Goal: Task Accomplishment & Management: Use online tool/utility

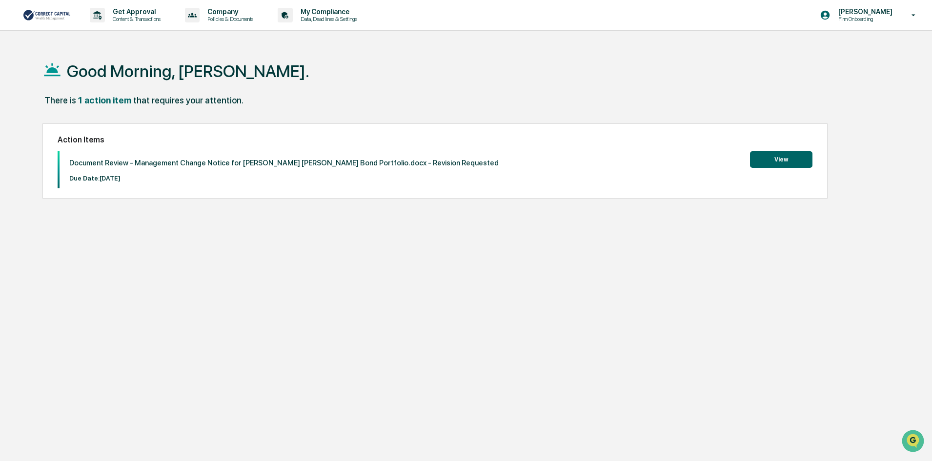
click at [778, 163] on button "View" at bounding box center [781, 159] width 62 height 17
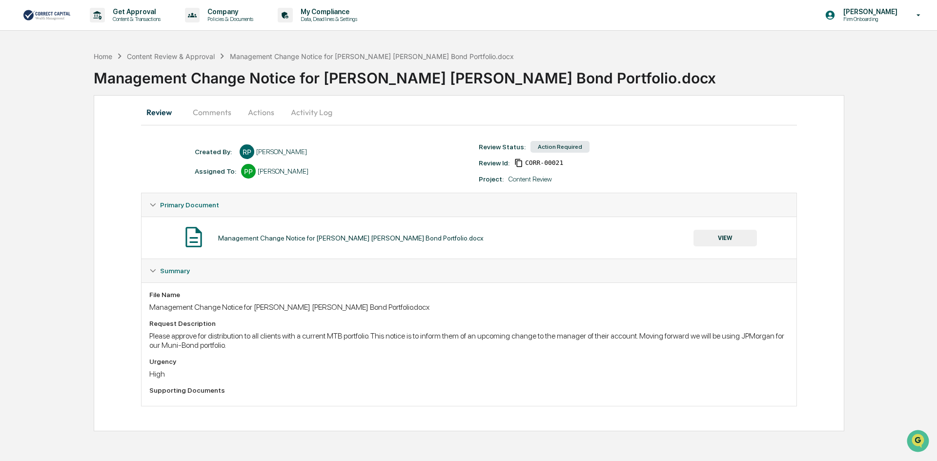
click at [715, 236] on button "VIEW" at bounding box center [724, 238] width 63 height 17
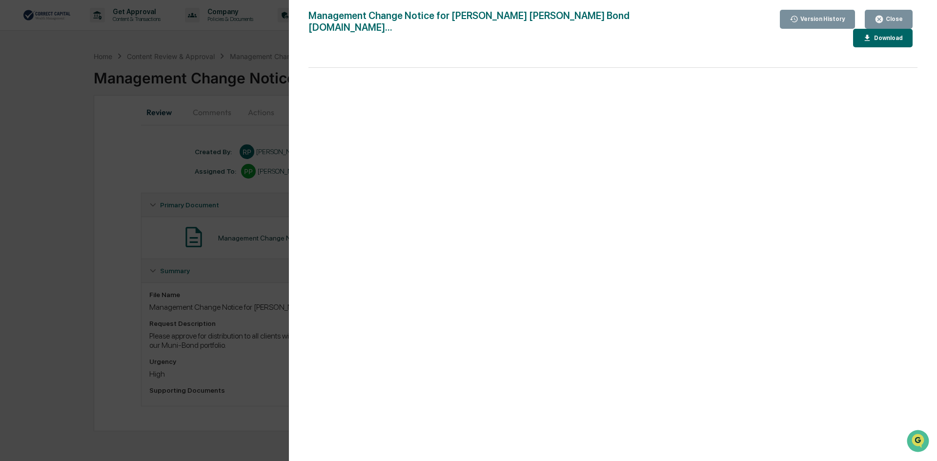
click at [901, 16] on div "Close" at bounding box center [893, 19] width 19 height 7
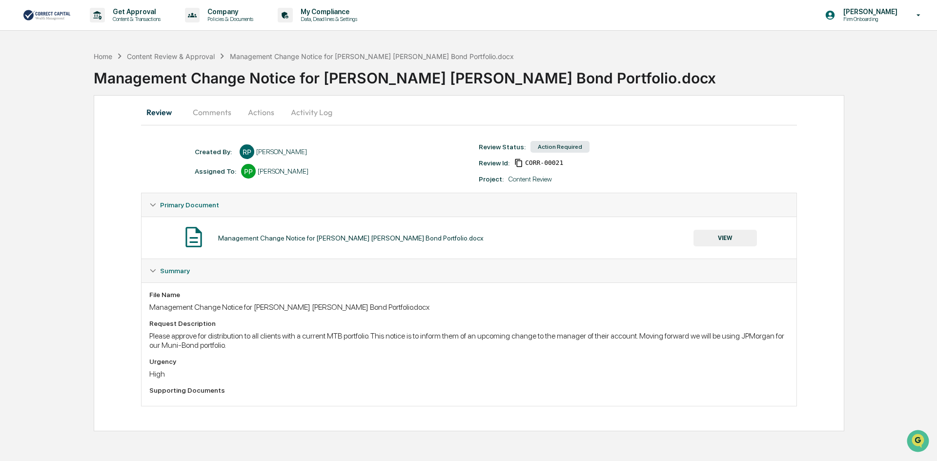
click at [260, 113] on button "Actions" at bounding box center [261, 112] width 44 height 23
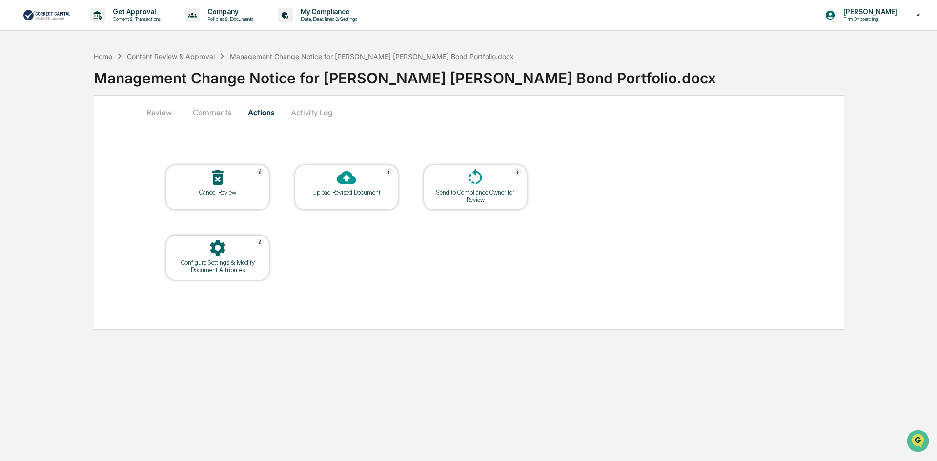
click at [345, 191] on div "Upload Revised Document" at bounding box center [347, 192] width 88 height 7
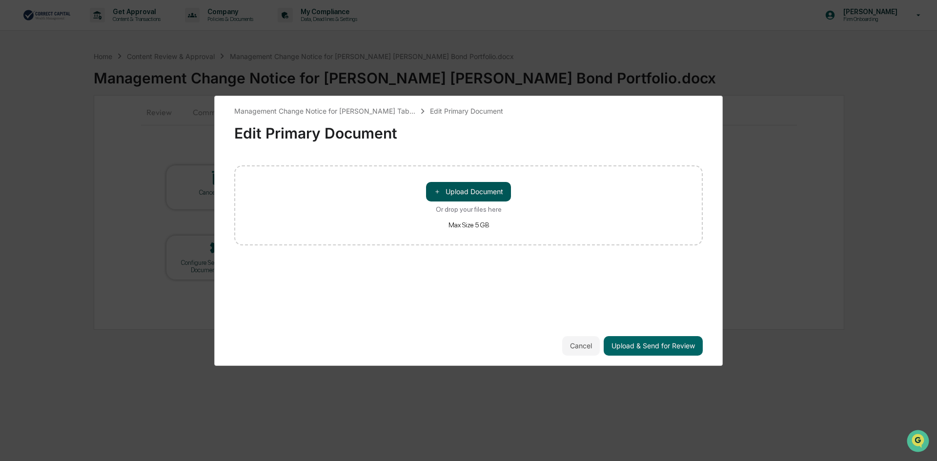
click at [460, 196] on button "＋ Upload Document" at bounding box center [468, 192] width 85 height 20
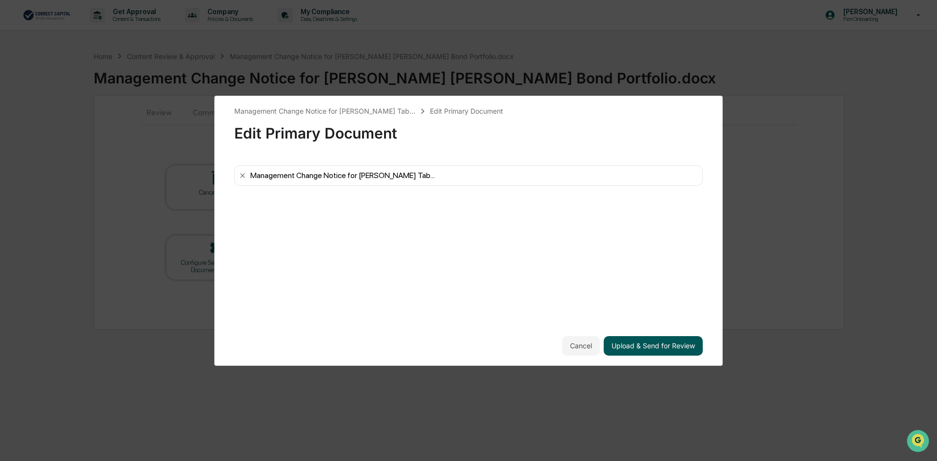
click at [658, 348] on button "Upload & Send for Review" at bounding box center [653, 346] width 99 height 20
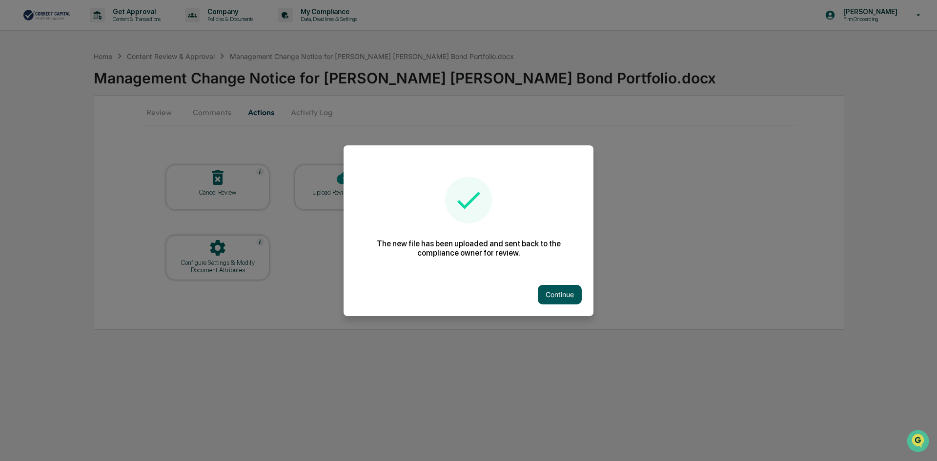
click at [553, 293] on button "Continue" at bounding box center [560, 295] width 44 height 20
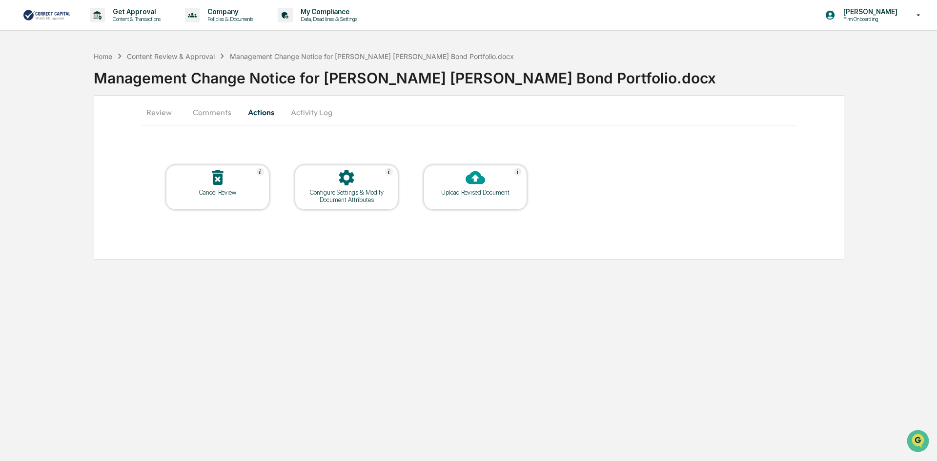
click at [212, 113] on button "Comments" at bounding box center [212, 112] width 54 height 23
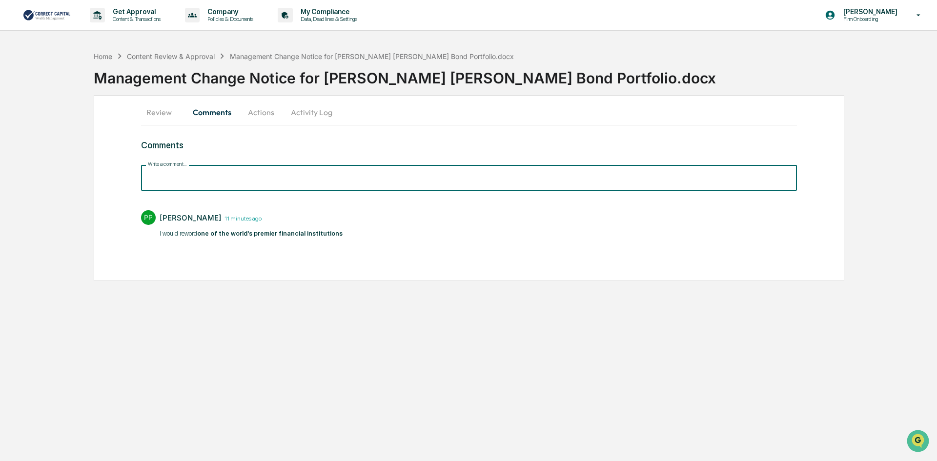
click at [243, 183] on input "Write a comment..." at bounding box center [469, 178] width 656 height 26
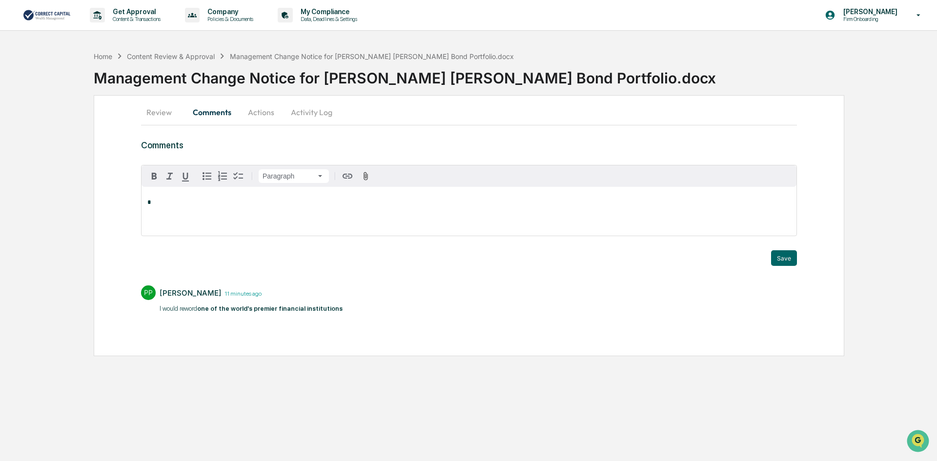
click at [191, 205] on p "*" at bounding box center [468, 202] width 643 height 7
drag, startPoint x: 340, startPoint y: 202, endPoint x: 253, endPoint y: 193, distance: 86.8
click at [232, 203] on p "**********" at bounding box center [468, 202] width 643 height 7
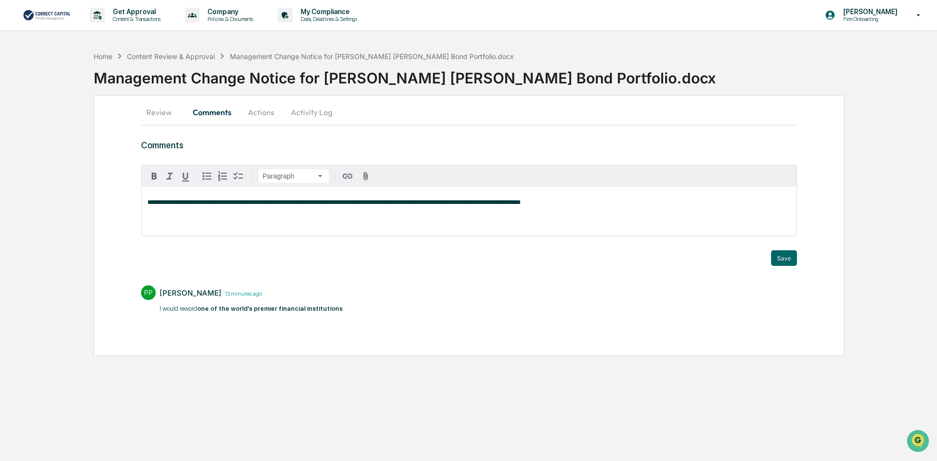
click at [516, 205] on p "**********" at bounding box center [468, 202] width 643 height 7
click at [551, 207] on div "**********" at bounding box center [469, 211] width 655 height 49
click at [784, 260] on button "Save" at bounding box center [784, 258] width 26 height 16
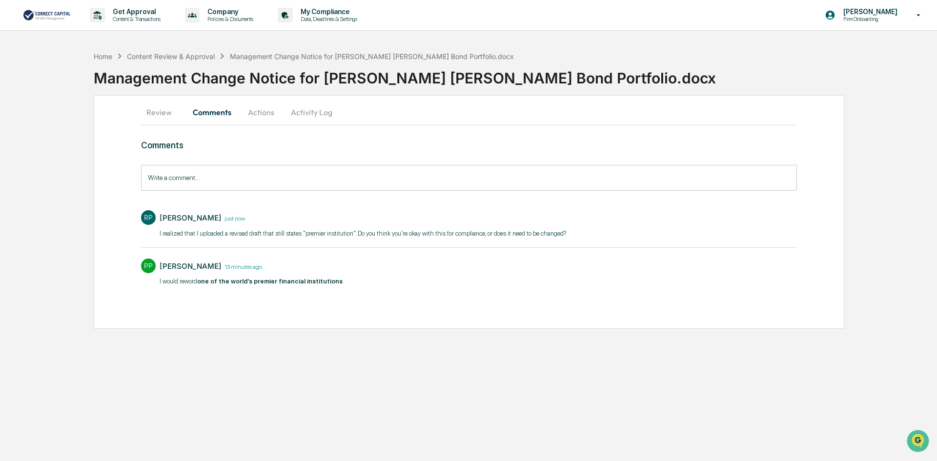
click at [155, 110] on button "Review" at bounding box center [163, 112] width 44 height 23
